Goal: Information Seeking & Learning: Compare options

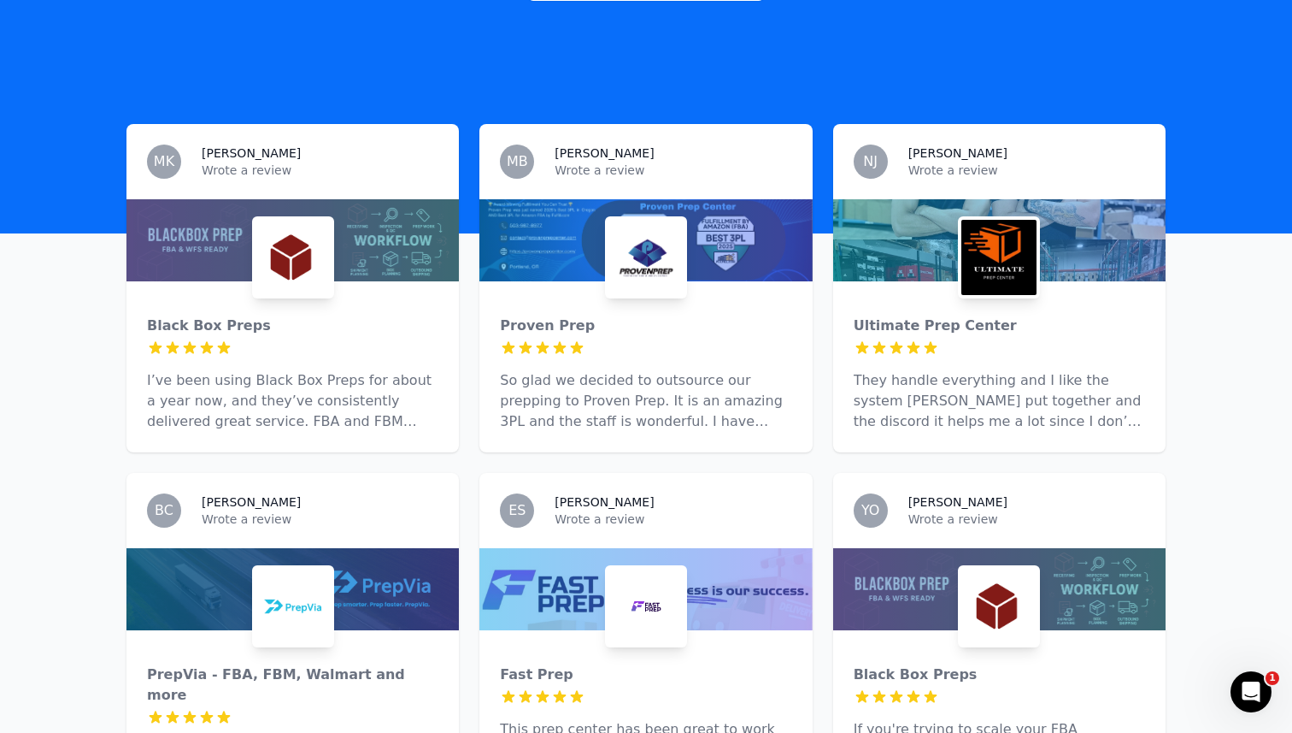
click at [222, 256] on div at bounding box center [293, 240] width 333 height 82
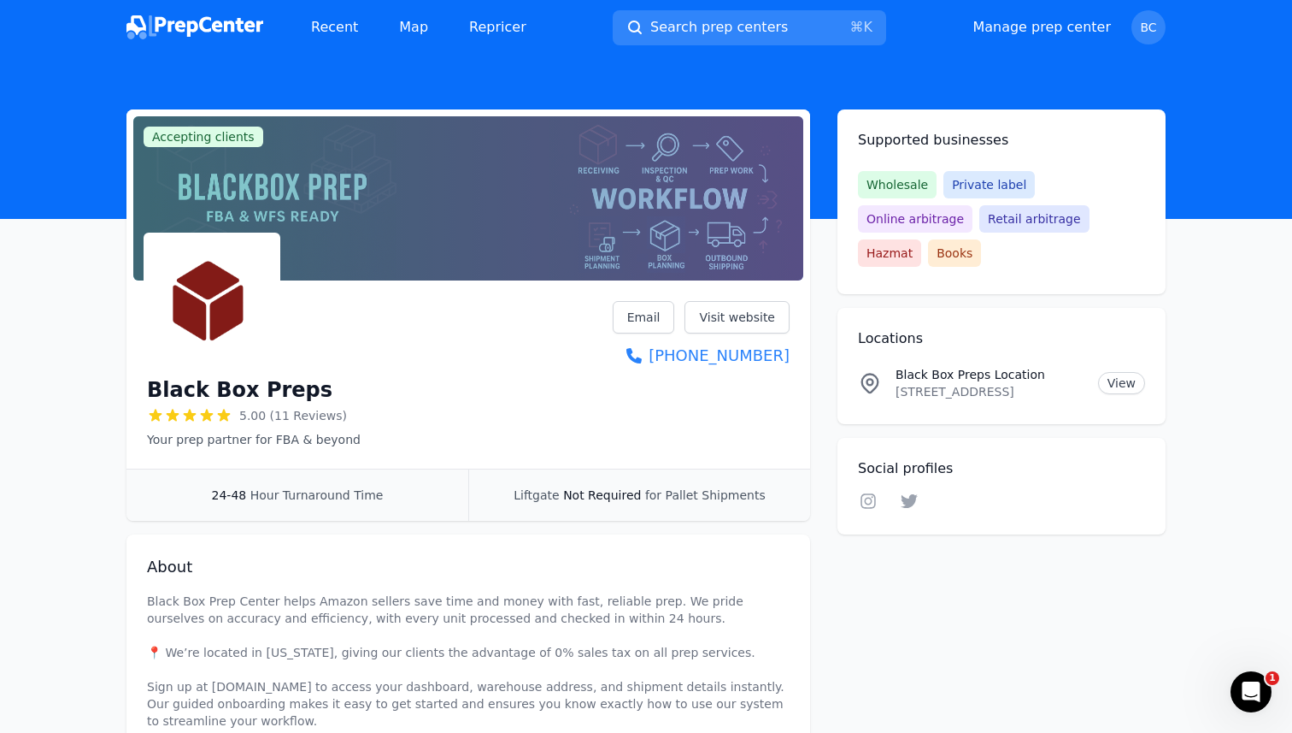
click at [227, 30] on img at bounding box center [195, 27] width 137 height 24
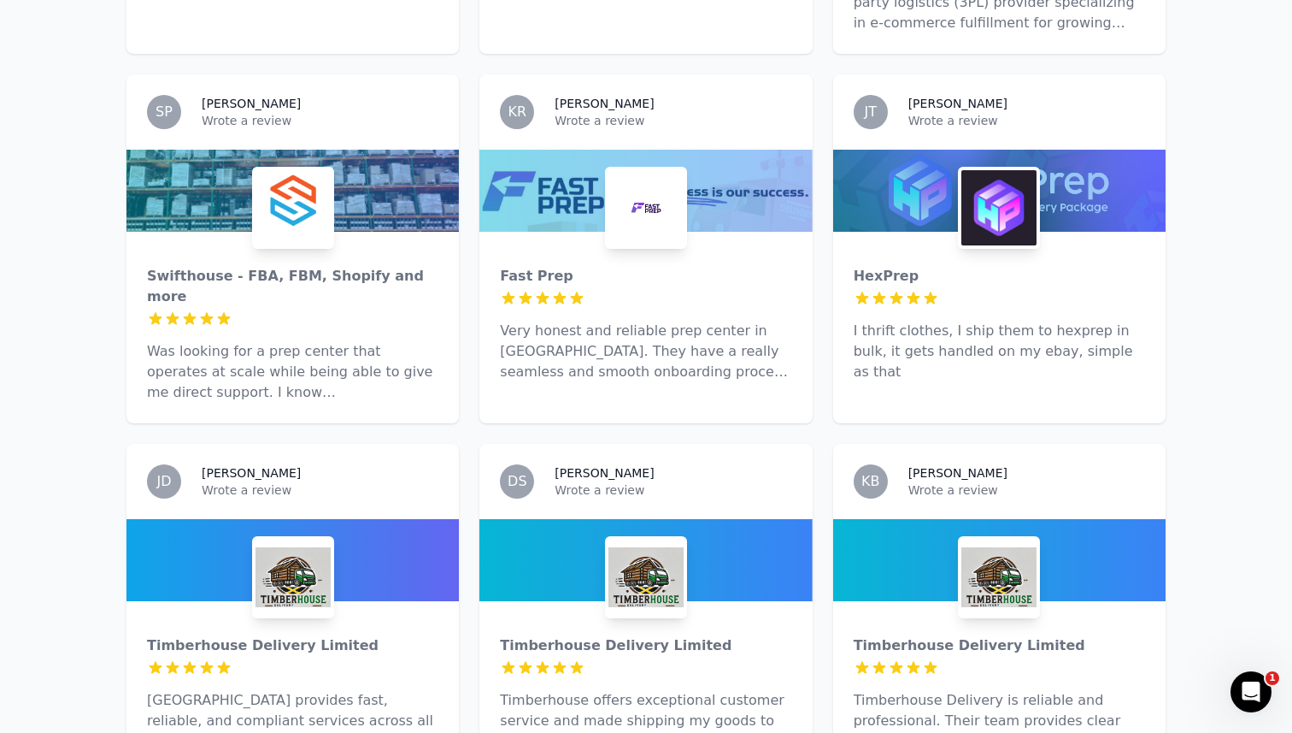
scroll to position [2776, 0]
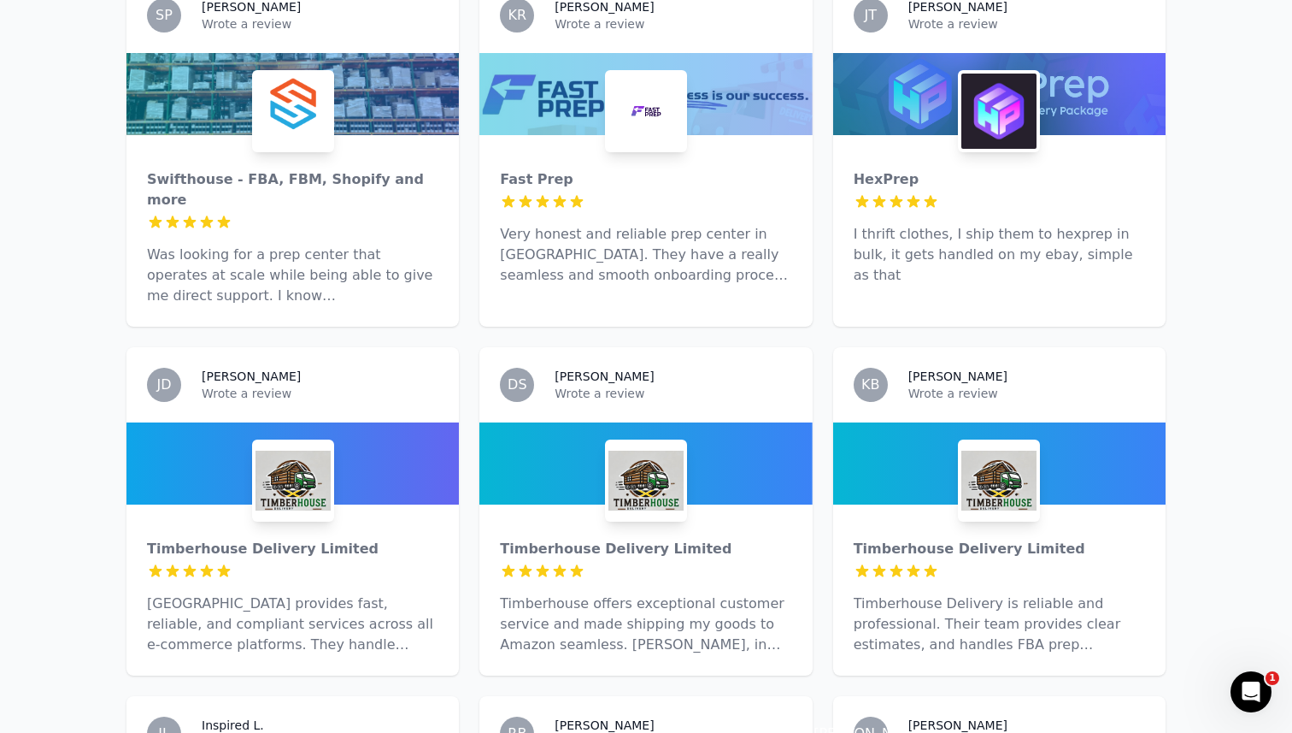
click at [275, 443] on img at bounding box center [293, 480] width 75 height 75
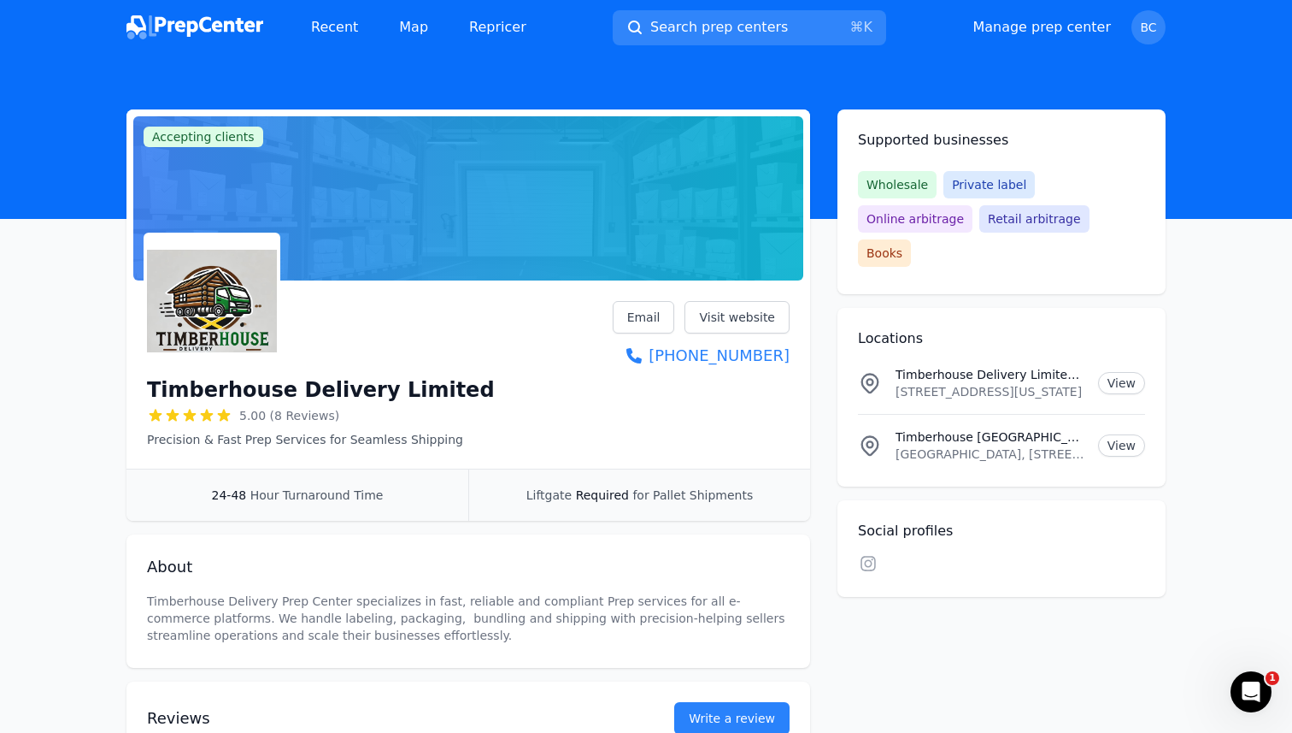
click at [745, 291] on div "Timberhouse Delivery Limited 5.00 (8 Reviews) Precision & Fast Prep Services fo…" at bounding box center [469, 377] width 684 height 181
click at [745, 303] on link "Visit website" at bounding box center [737, 317] width 105 height 32
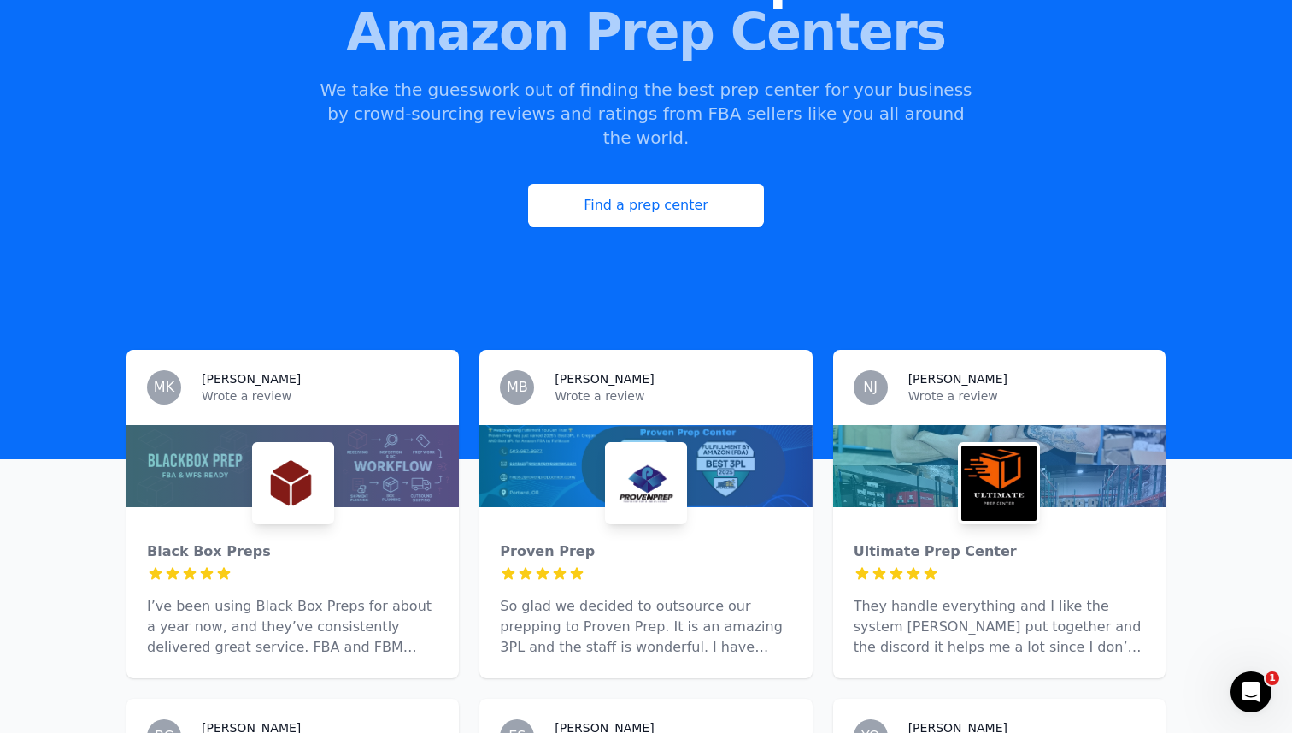
scroll to position [302, 0]
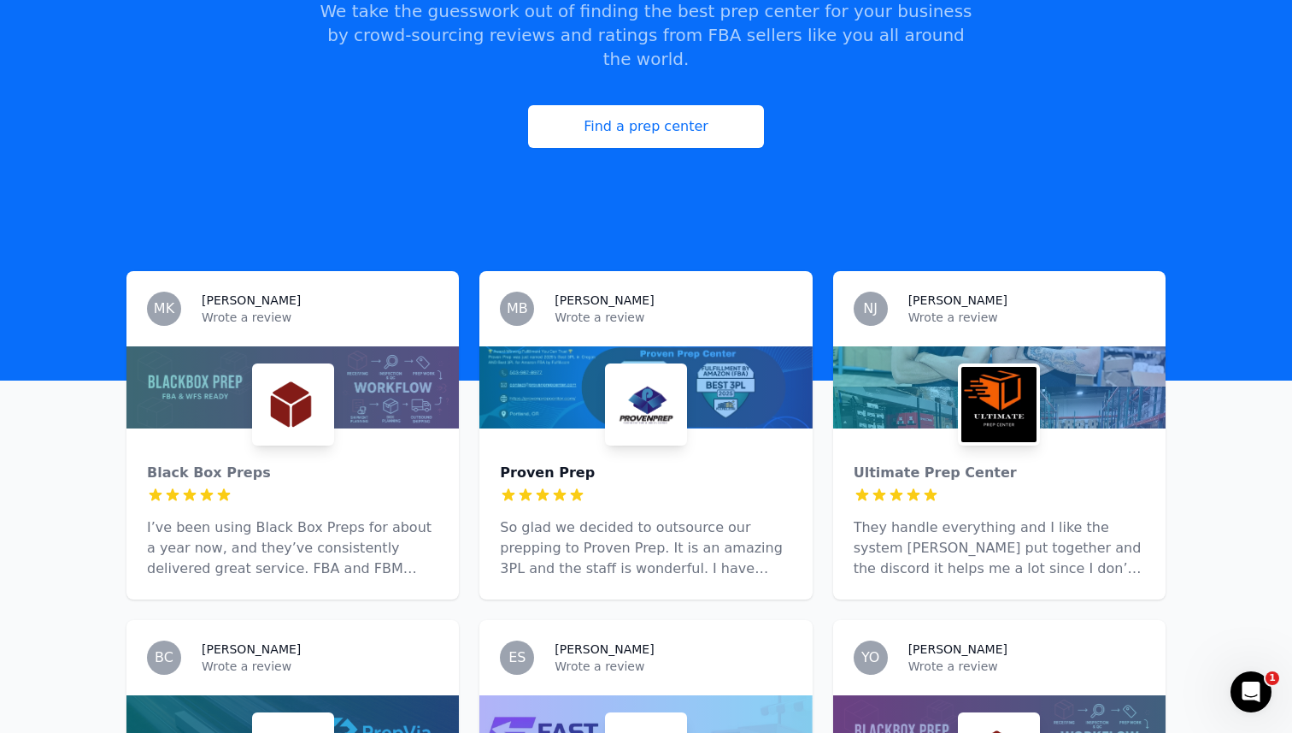
click at [543, 462] on div "Proven Prep" at bounding box center [645, 472] width 291 height 21
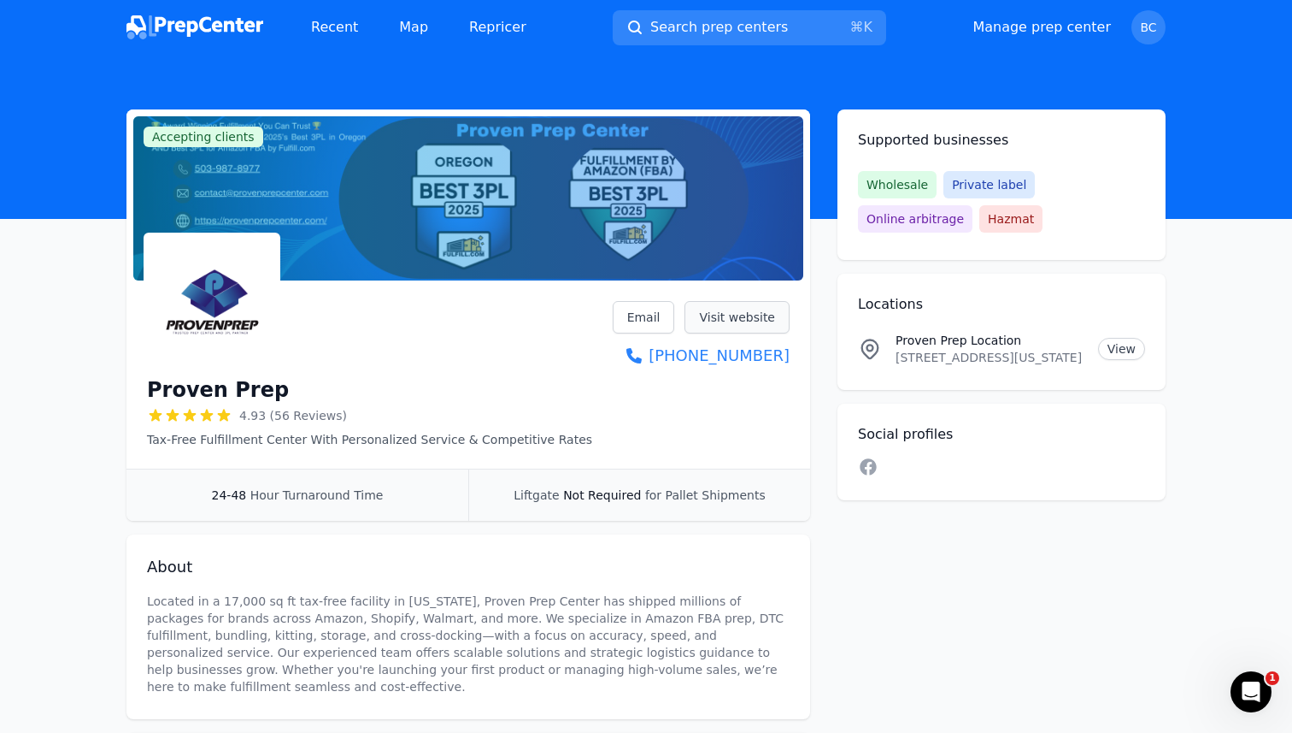
click at [745, 316] on link "Visit website" at bounding box center [737, 317] width 105 height 32
